Goal: Navigation & Orientation: Find specific page/section

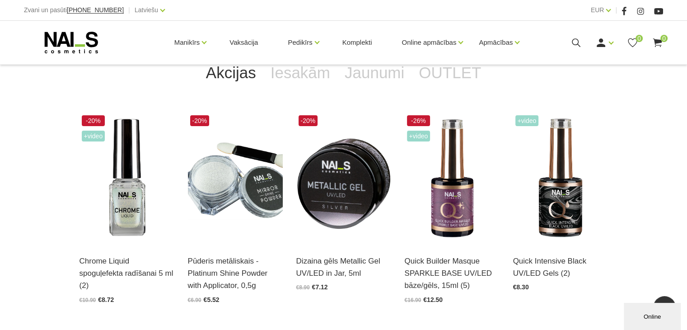
scroll to position [195, 0]
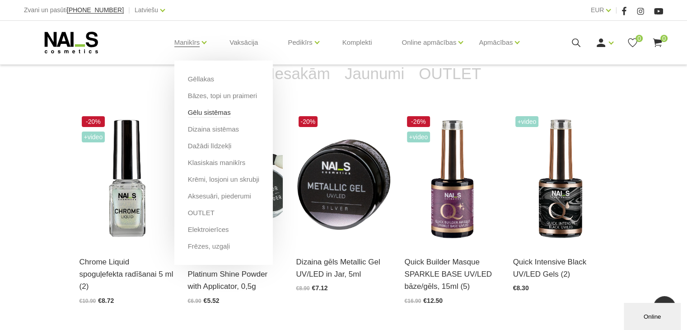
click at [207, 116] on link "Gēlu sistēmas" at bounding box center [209, 112] width 43 height 10
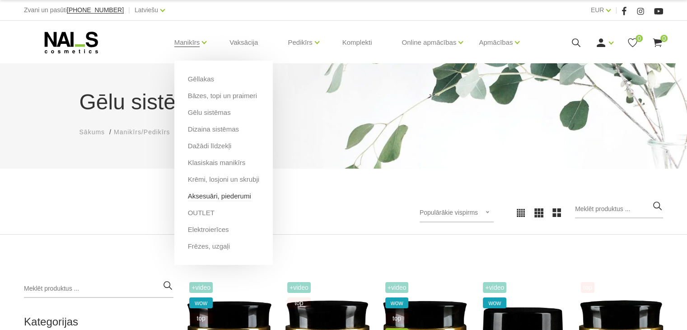
click at [209, 197] on link "Aksesuāri, piederumi" at bounding box center [219, 196] width 63 height 10
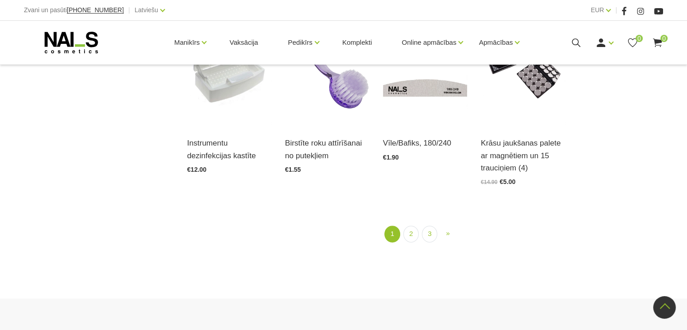
scroll to position [1038, 0]
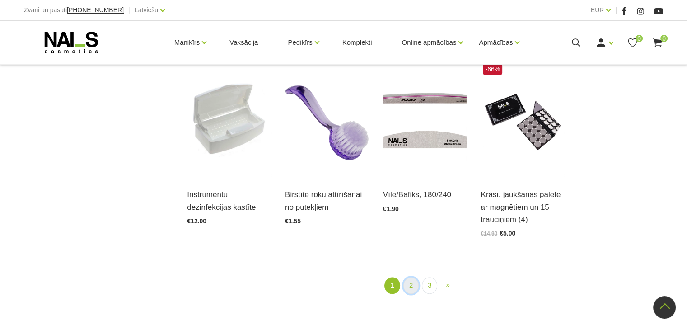
click at [417, 277] on link "2" at bounding box center [410, 285] width 15 height 17
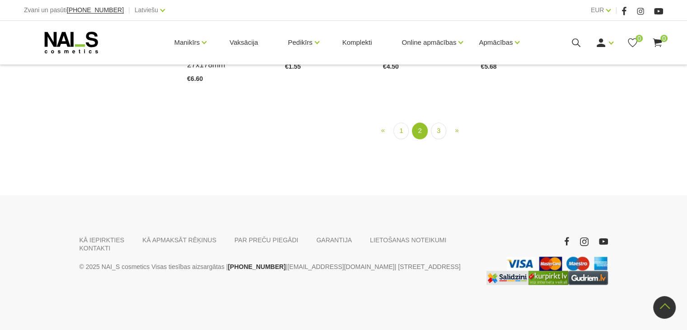
scroll to position [971, 0]
click at [437, 139] on link "3" at bounding box center [438, 130] width 15 height 17
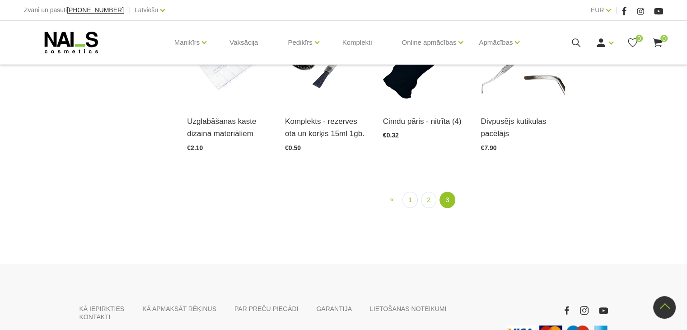
scroll to position [1038, 0]
